Goal: Check status: Check status

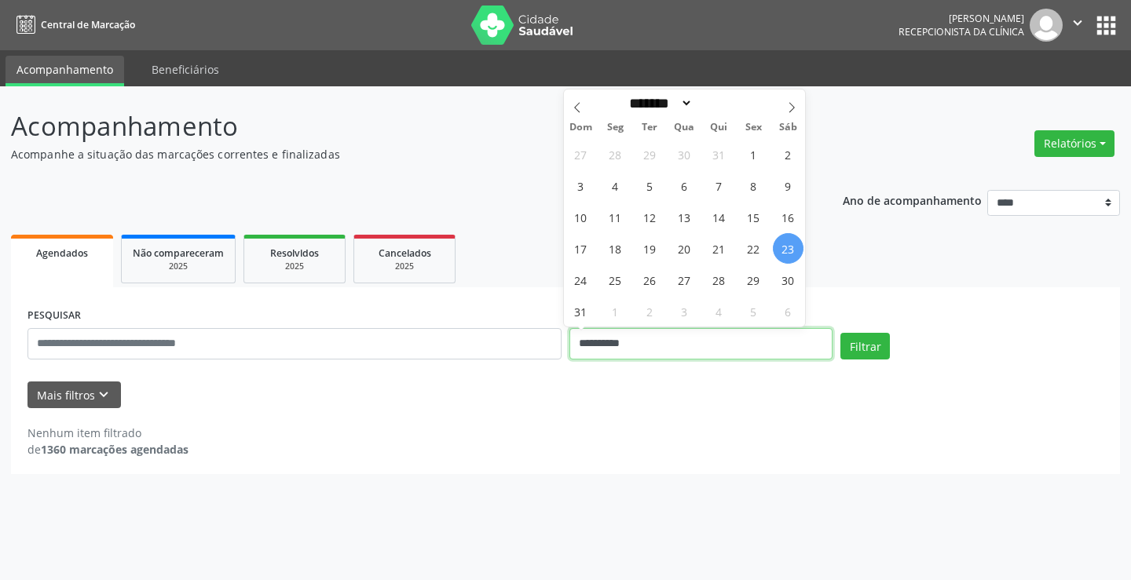
click at [646, 350] on input "**********" at bounding box center [700, 343] width 263 height 31
click at [622, 270] on span "25" at bounding box center [615, 280] width 31 height 31
type input "**********"
click at [623, 281] on span "25" at bounding box center [615, 280] width 31 height 31
click at [623, 281] on ul "Agendados Não compareceram 2025 Resolvidos 2025 Cancelados 2025" at bounding box center [565, 259] width 1109 height 57
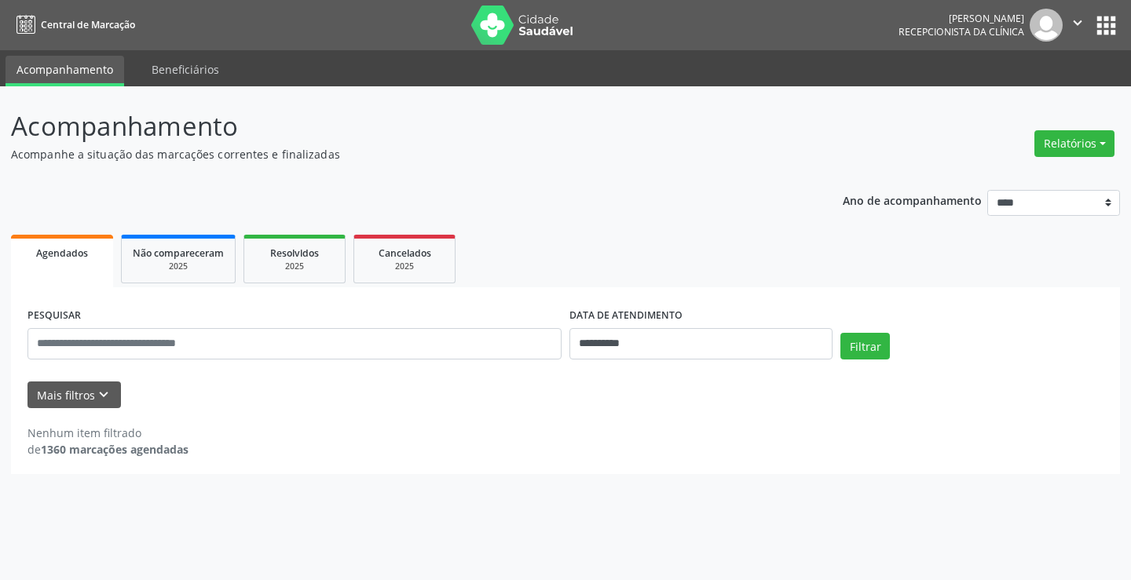
click at [891, 352] on div "Filtrar" at bounding box center [971, 352] width 271 height 38
click at [882, 350] on button "Filtrar" at bounding box center [864, 346] width 49 height 27
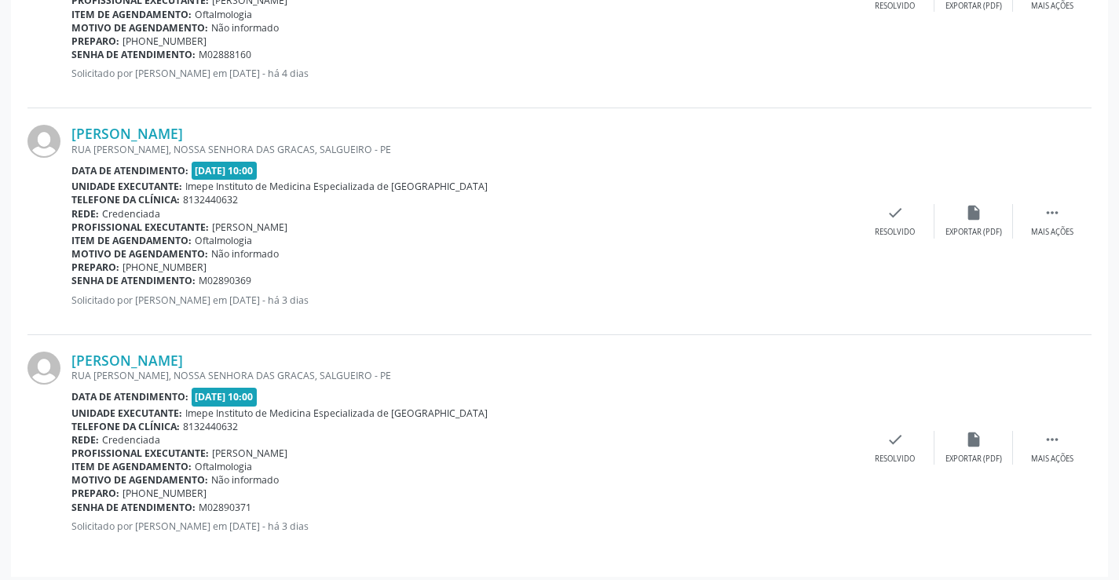
scroll to position [597, 0]
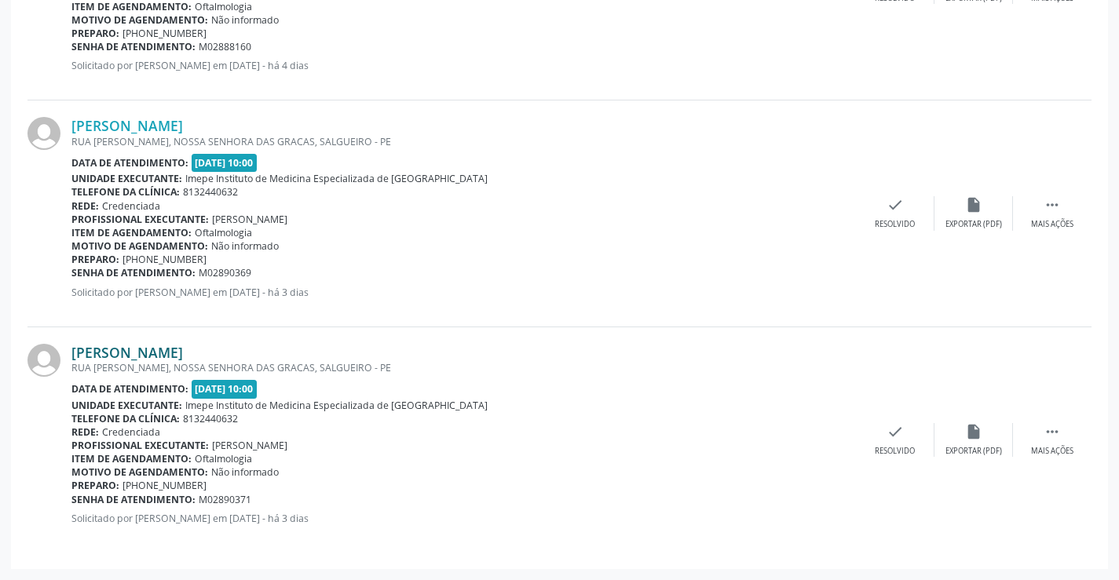
click at [183, 349] on link "[PERSON_NAME]" at bounding box center [127, 352] width 112 height 17
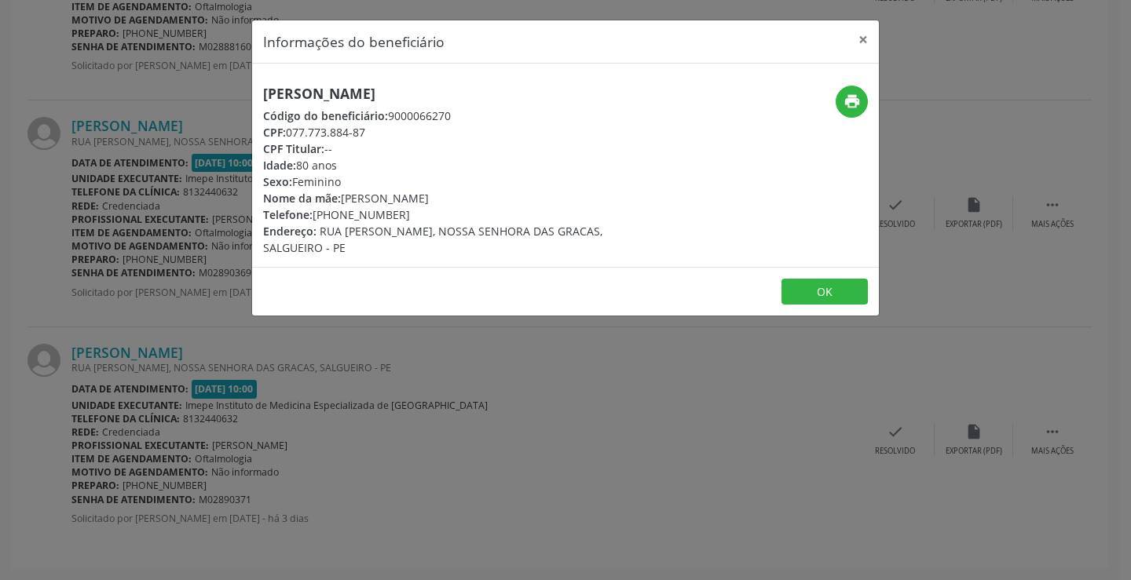
drag, startPoint x: 252, startPoint y: 89, endPoint x: 598, endPoint y: 98, distance: 345.7
click at [598, 98] on div "[PERSON_NAME] Código do beneficiário: 9000066270 CPF: 077.773.884-87 CPF Titula…" at bounding box center [461, 171] width 418 height 170
copy h5 "[PERSON_NAME]"
click at [583, 475] on div "Informações do beneficiário × [PERSON_NAME] [PERSON_NAME] Código do beneficiári…" at bounding box center [565, 290] width 1131 height 580
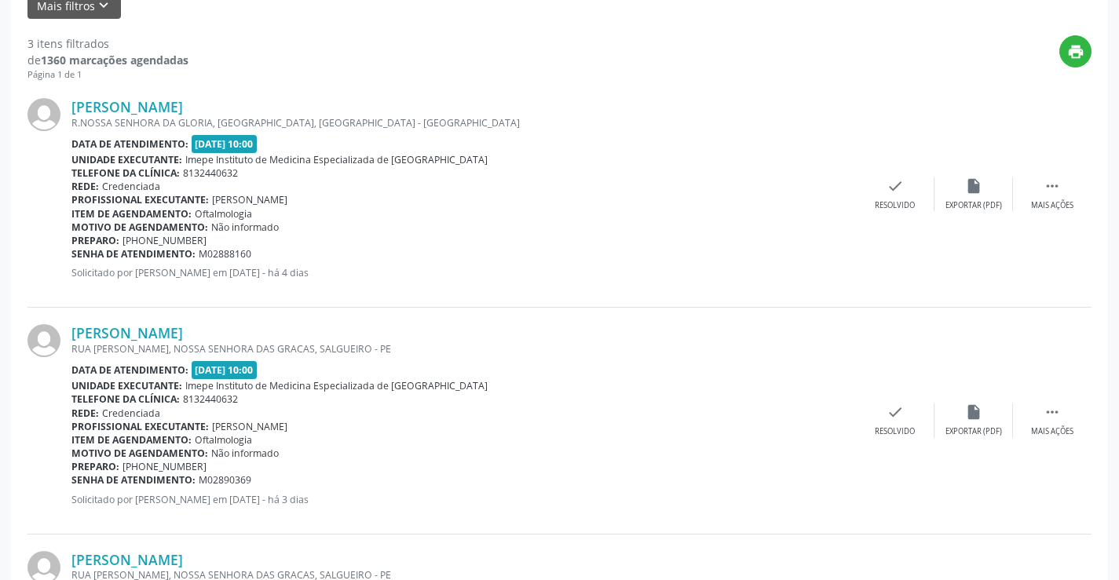
scroll to position [361, 0]
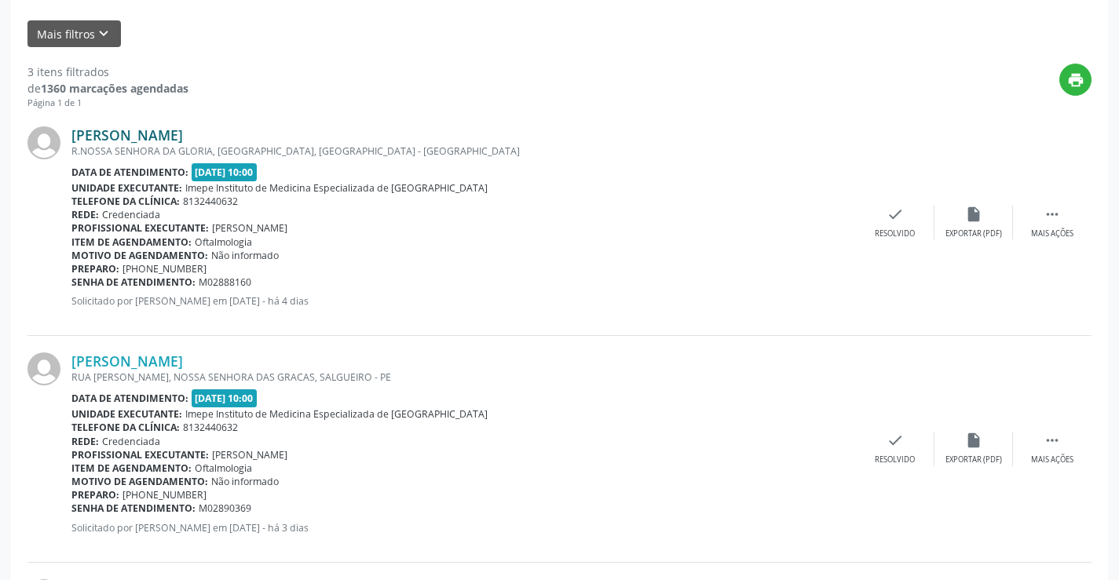
click at [183, 135] on link "[PERSON_NAME]" at bounding box center [127, 134] width 112 height 17
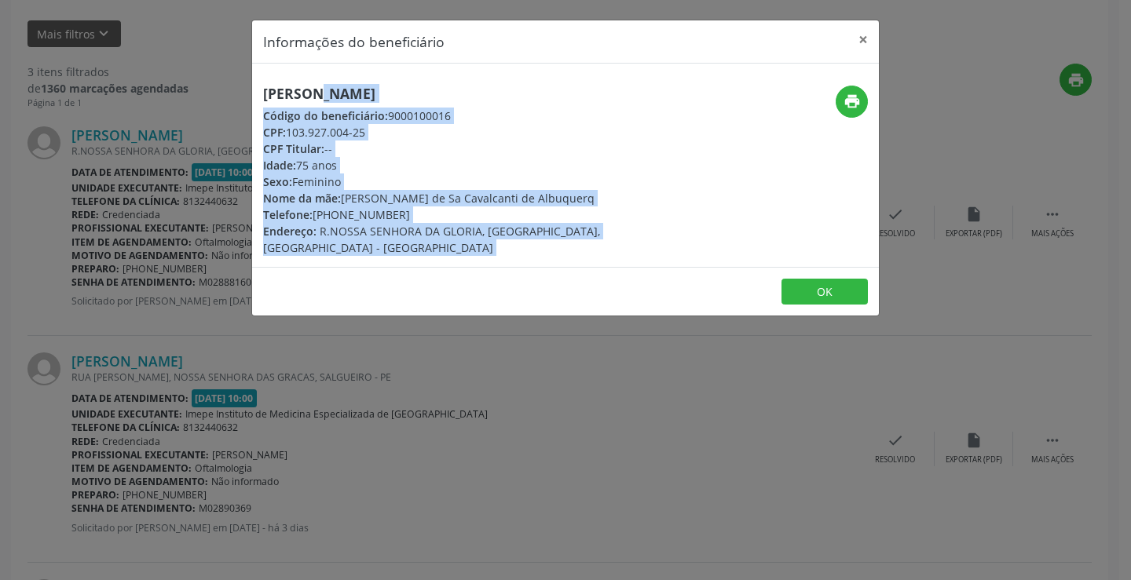
drag, startPoint x: 311, startPoint y: 102, endPoint x: 723, endPoint y: 98, distance: 411.5
click at [723, 98] on div "Informações do beneficiário × [PERSON_NAME] Código do beneficiário: 9000100016 …" at bounding box center [565, 290] width 1131 height 580
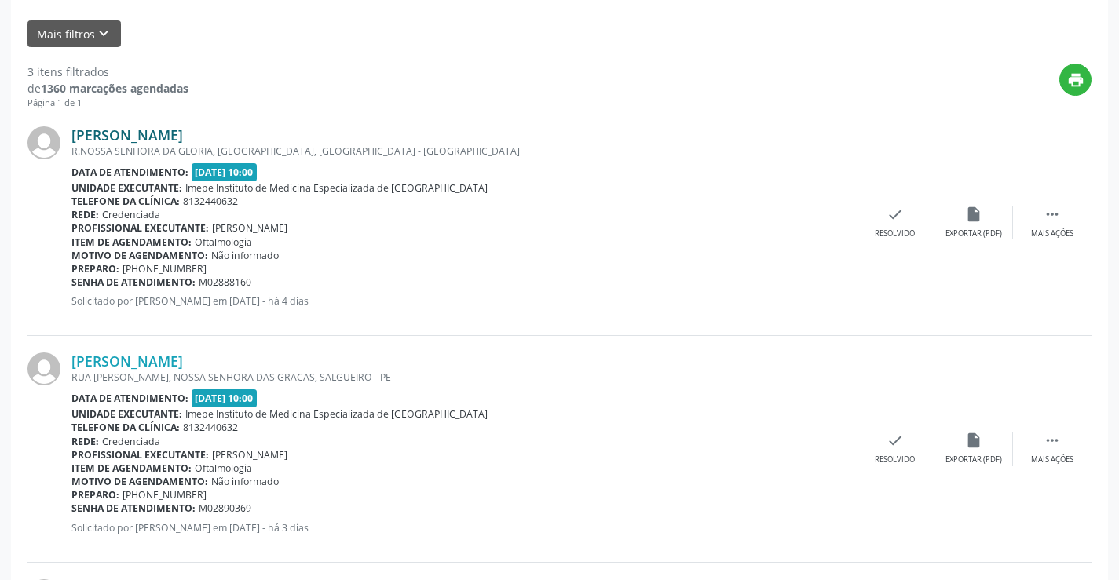
click at [183, 143] on link "[PERSON_NAME]" at bounding box center [127, 134] width 112 height 17
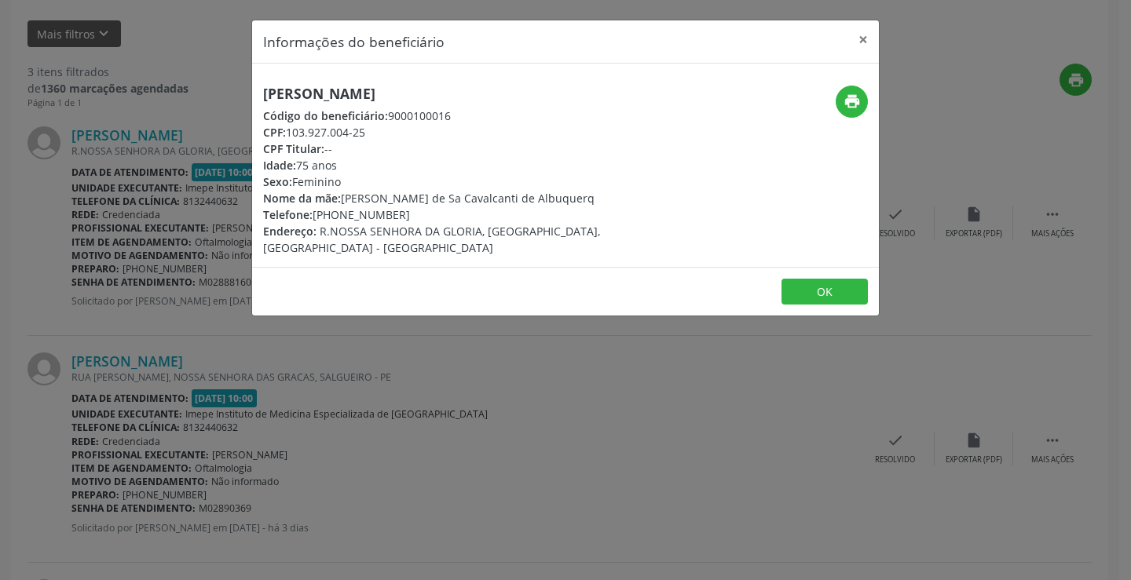
drag, startPoint x: 264, startPoint y: 101, endPoint x: 603, endPoint y: 98, distance: 339.3
click at [603, 98] on div "[PERSON_NAME] Código do beneficiário: 9000100016 CPF: 103.927.004-25 CPF Titula…" at bounding box center [461, 171] width 418 height 170
copy h5 "[PERSON_NAME]"
click at [723, 423] on div "Informações do beneficiário × [PERSON_NAME] Código do beneficiário: 9000100016 …" at bounding box center [565, 290] width 1131 height 580
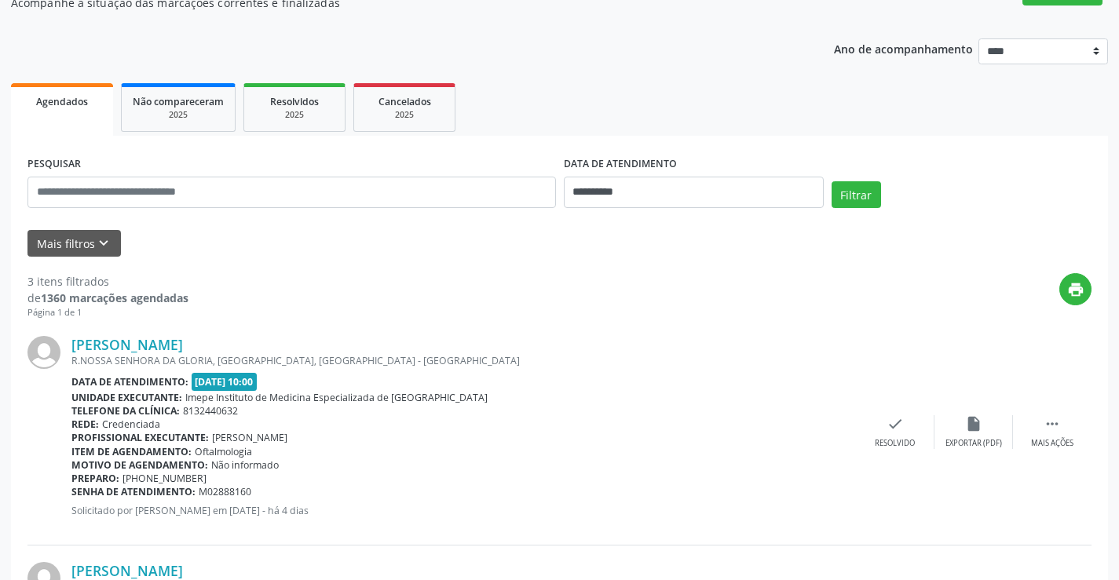
scroll to position [0, 0]
